Goal: Information Seeking & Learning: Compare options

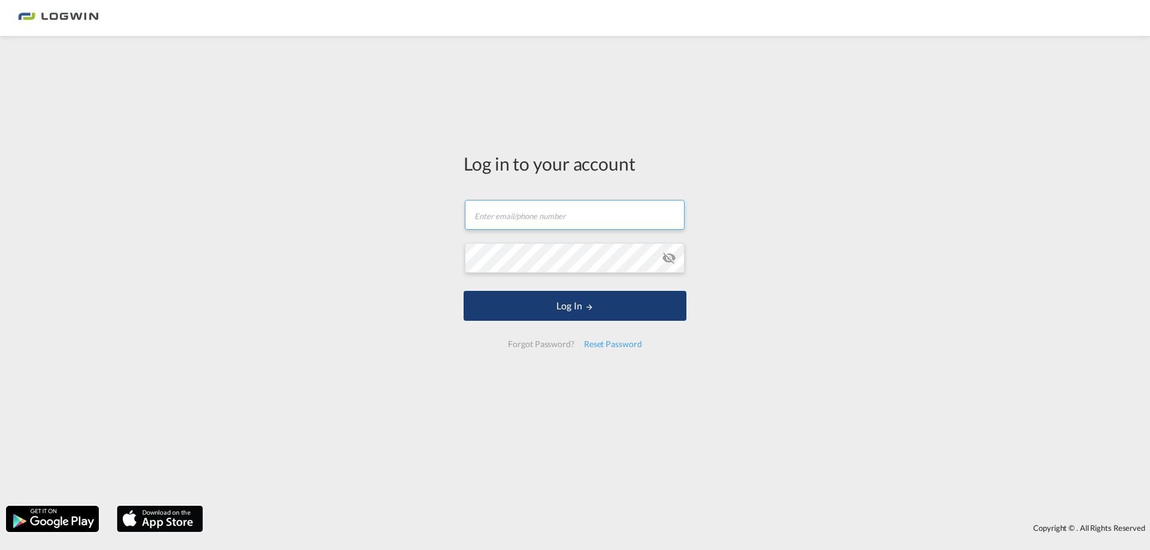
type input "[EMAIL_ADDRESS][DOMAIN_NAME]"
click at [579, 319] on button "Log In" at bounding box center [574, 306] width 223 height 30
